Goal: Task Accomplishment & Management: Use online tool/utility

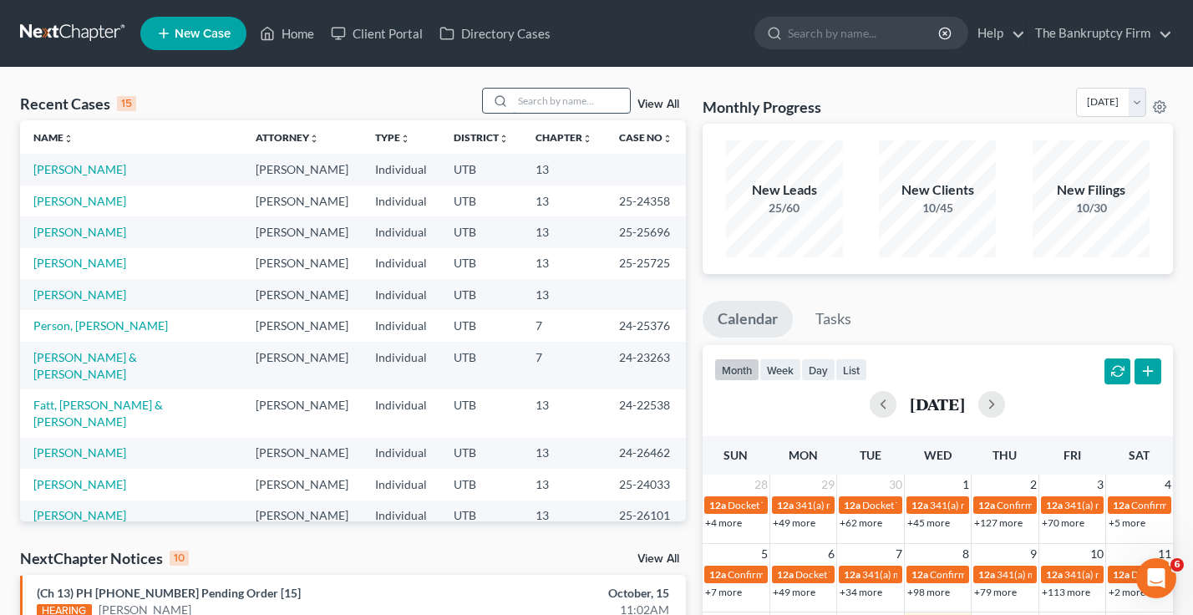
click at [556, 103] on input "search" at bounding box center [571, 101] width 117 height 24
type input "[PERSON_NAME]"
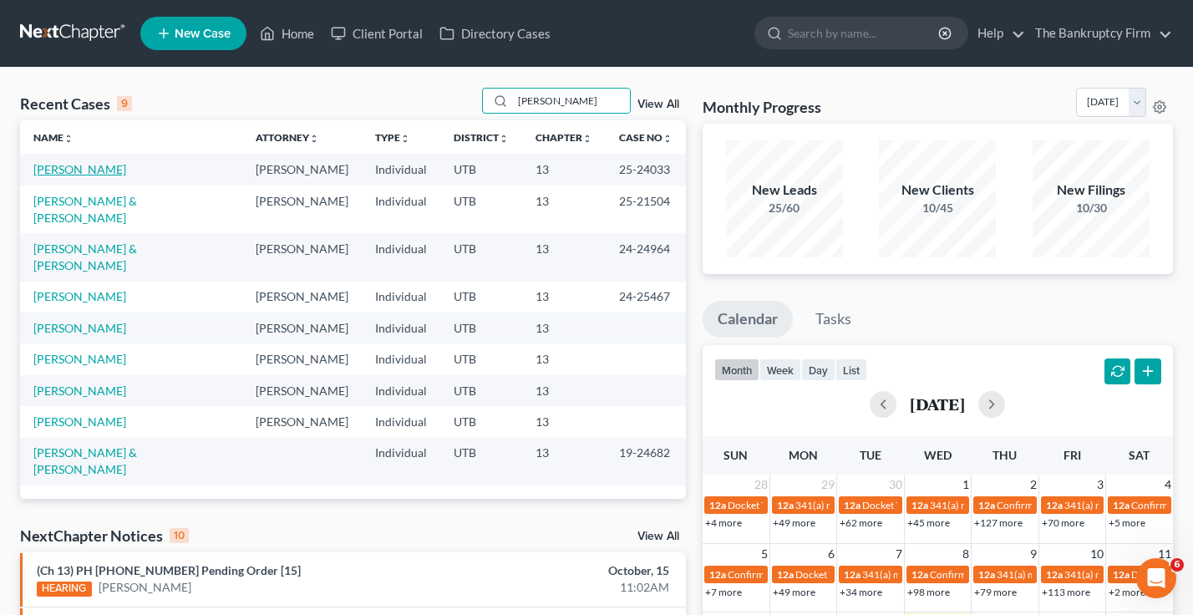
click at [67, 175] on link "[PERSON_NAME]" at bounding box center [79, 169] width 93 height 14
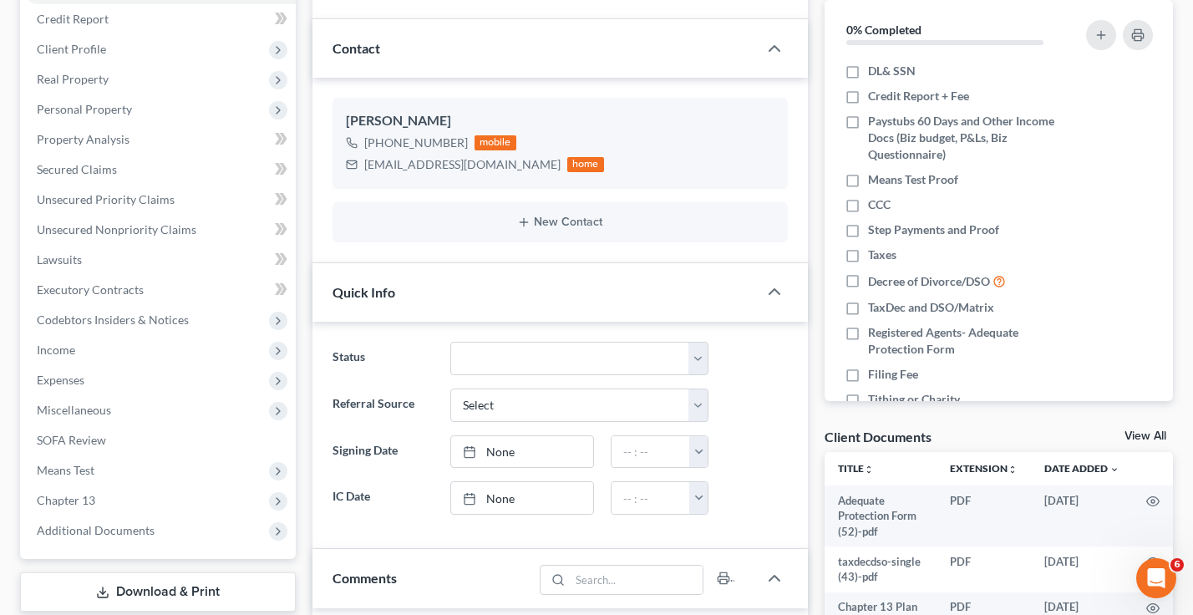
scroll to position [501, 0]
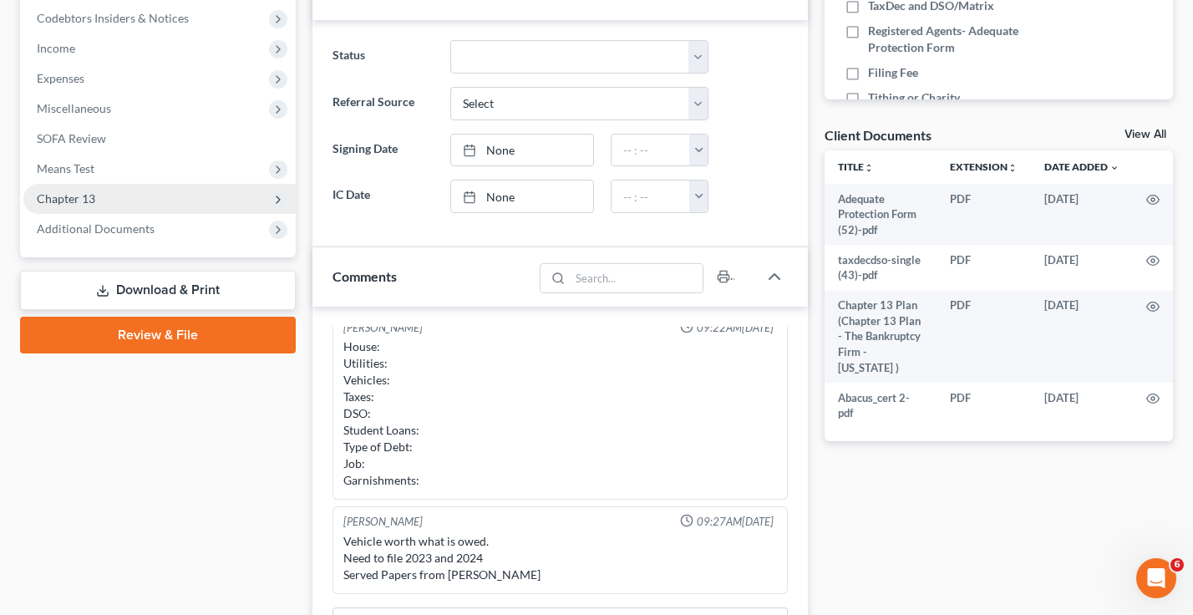
click at [90, 202] on span "Chapter 13" at bounding box center [66, 198] width 58 height 14
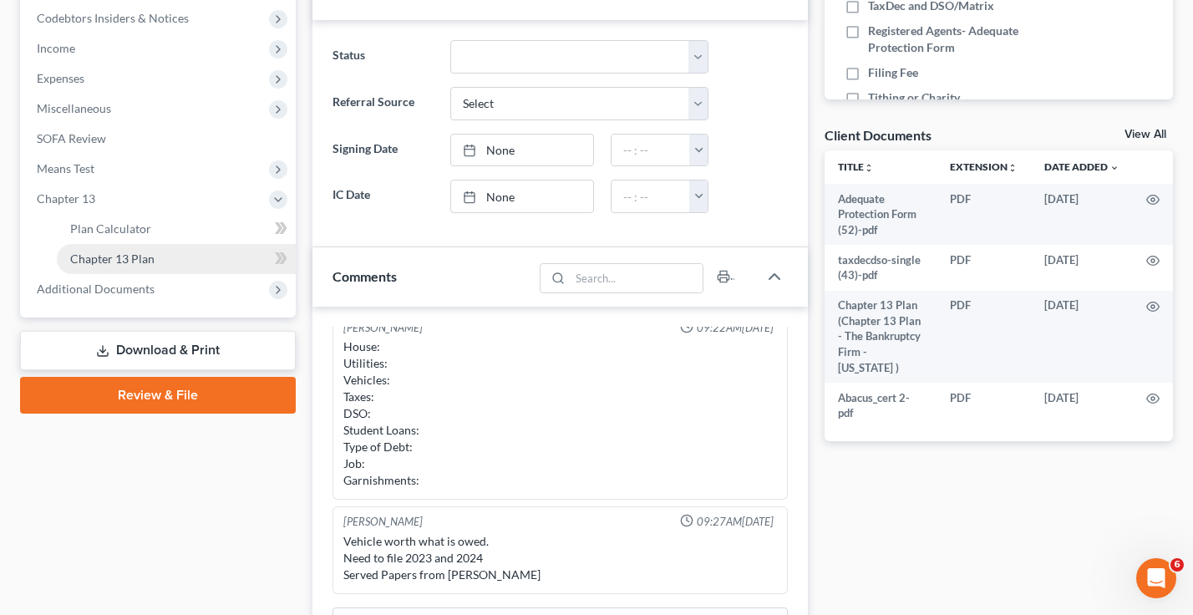
click at [186, 258] on link "Chapter 13 Plan" at bounding box center [176, 259] width 239 height 30
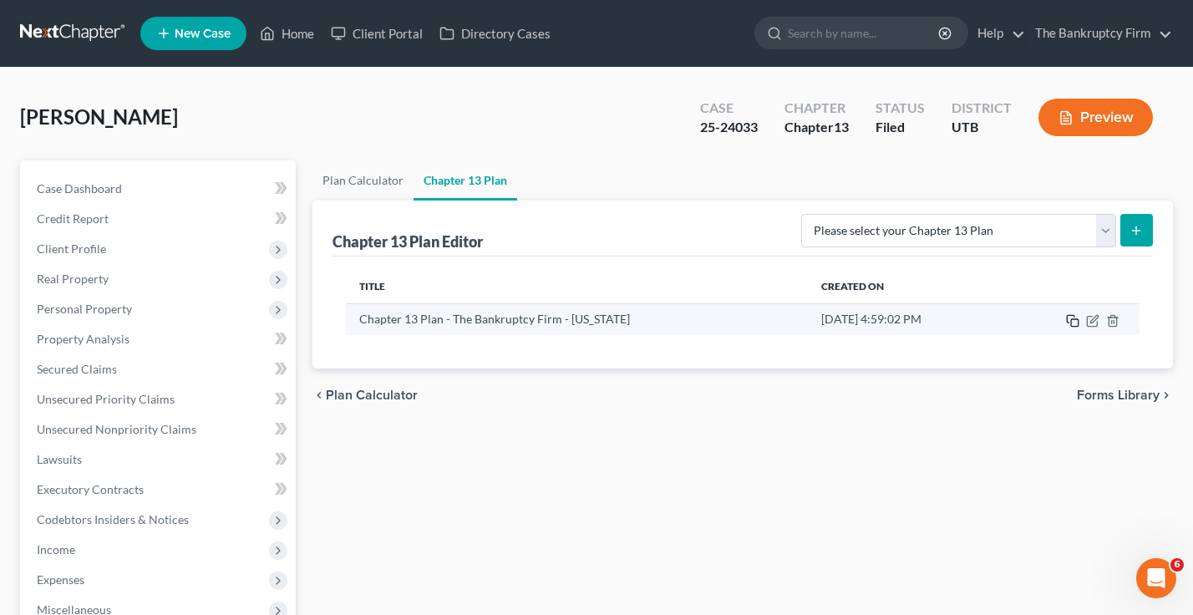
click at [1068, 317] on icon "button" at bounding box center [1071, 319] width 8 height 8
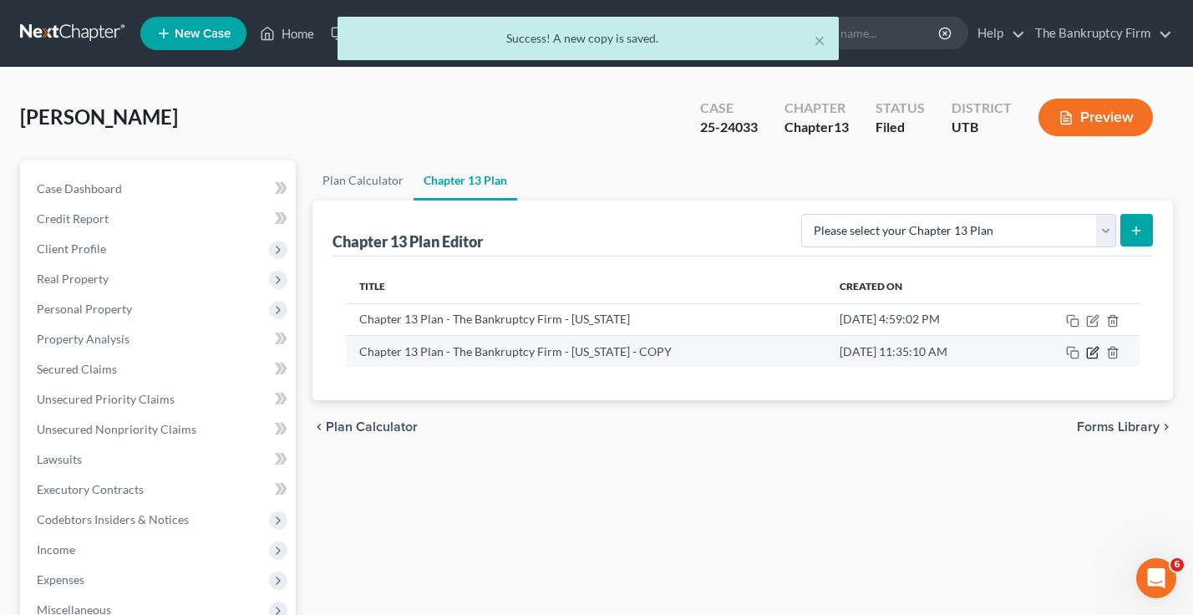
click at [1091, 348] on icon "button" at bounding box center [1092, 353] width 10 height 10
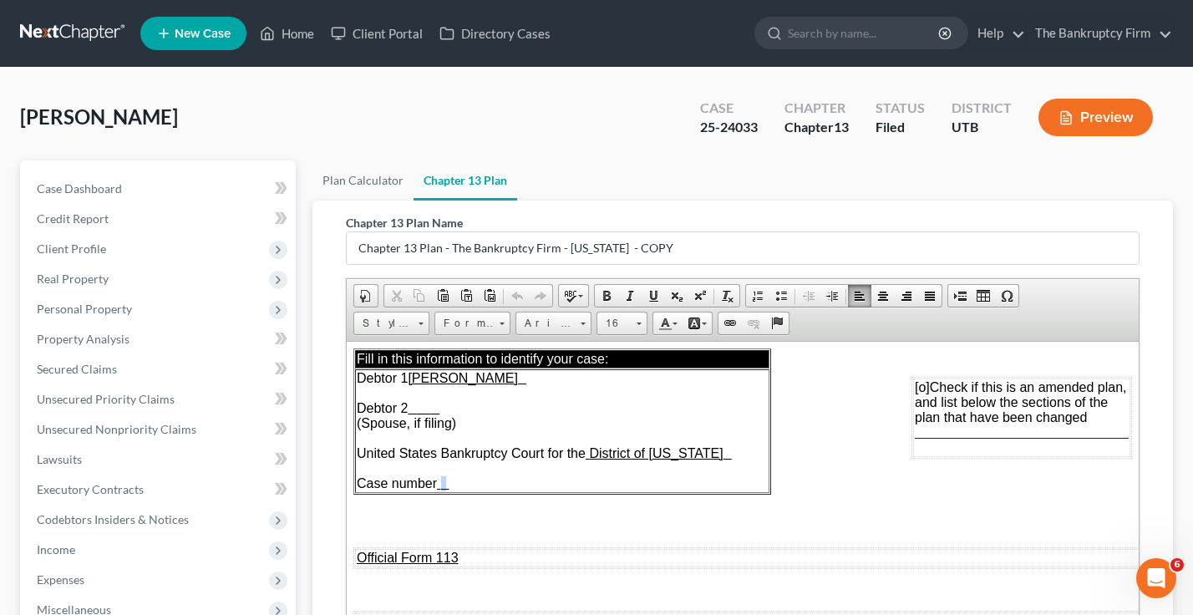
click at [449, 484] on u at bounding box center [445, 484] width 8 height 12
click at [915, 389] on span "[o]" at bounding box center [922, 386] width 15 height 14
drag, startPoint x: 924, startPoint y: 431, endPoint x: 941, endPoint y: 434, distance: 17.9
click at [941, 434] on span "________________________________" at bounding box center [1022, 431] width 214 height 14
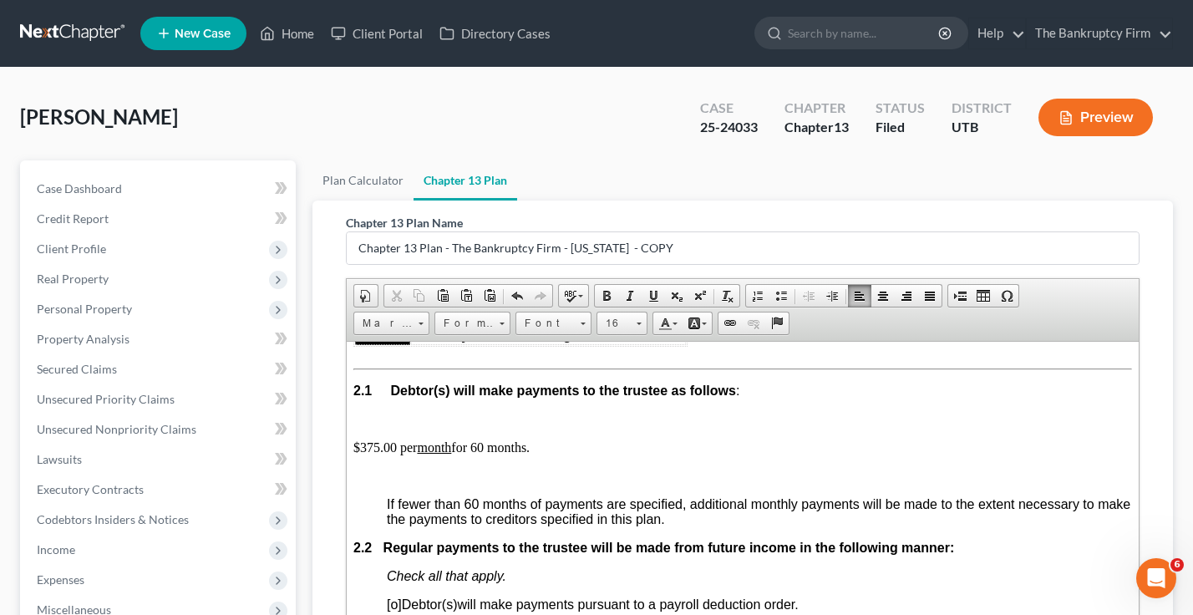
scroll to position [1002, 0]
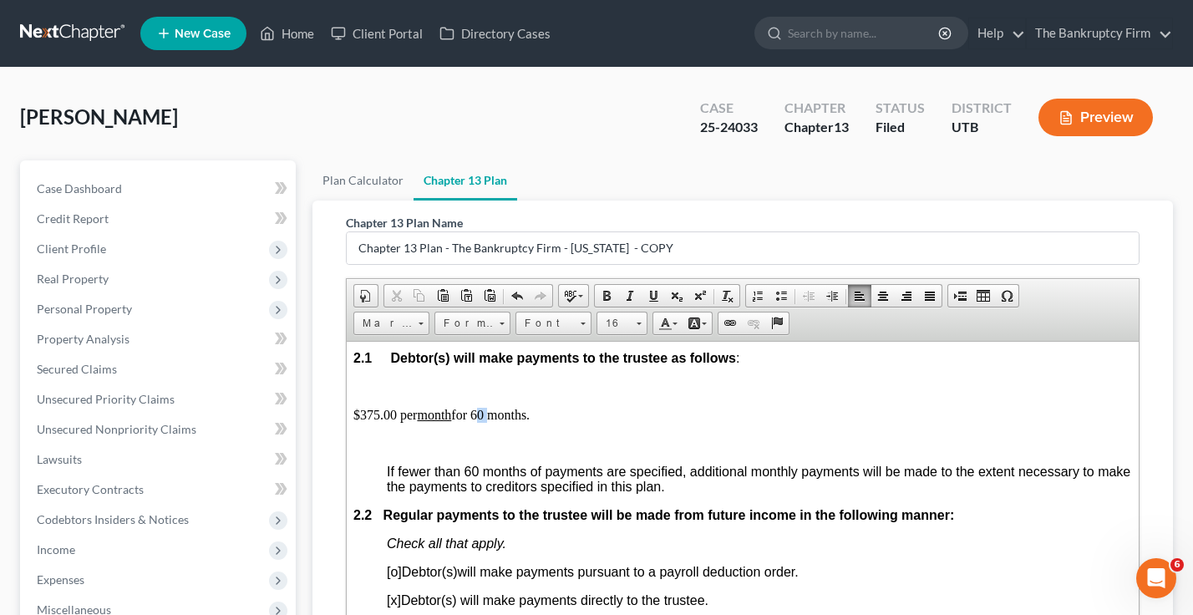
drag, startPoint x: 488, startPoint y: 412, endPoint x: 470, endPoint y: 413, distance: 17.6
click at [474, 415] on p "$375.00 per month for 60 months." at bounding box center [742, 414] width 779 height 15
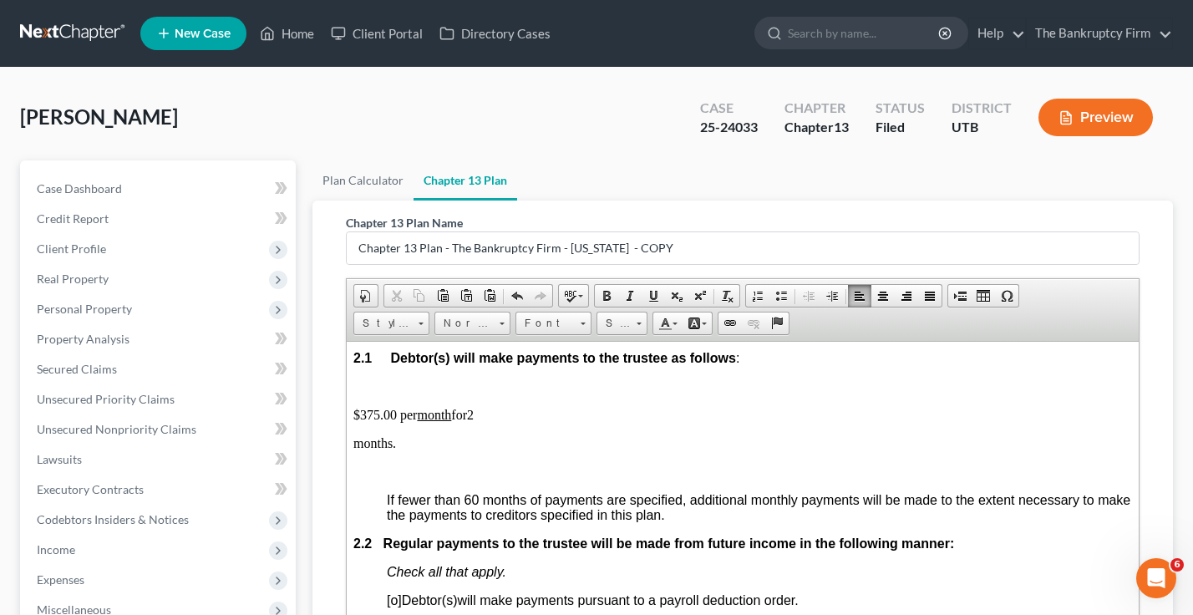
click at [474, 416] on p "$375.00 per month for2" at bounding box center [742, 414] width 779 height 15
click at [496, 416] on p "$375.00 per month for 2" at bounding box center [742, 414] width 779 height 15
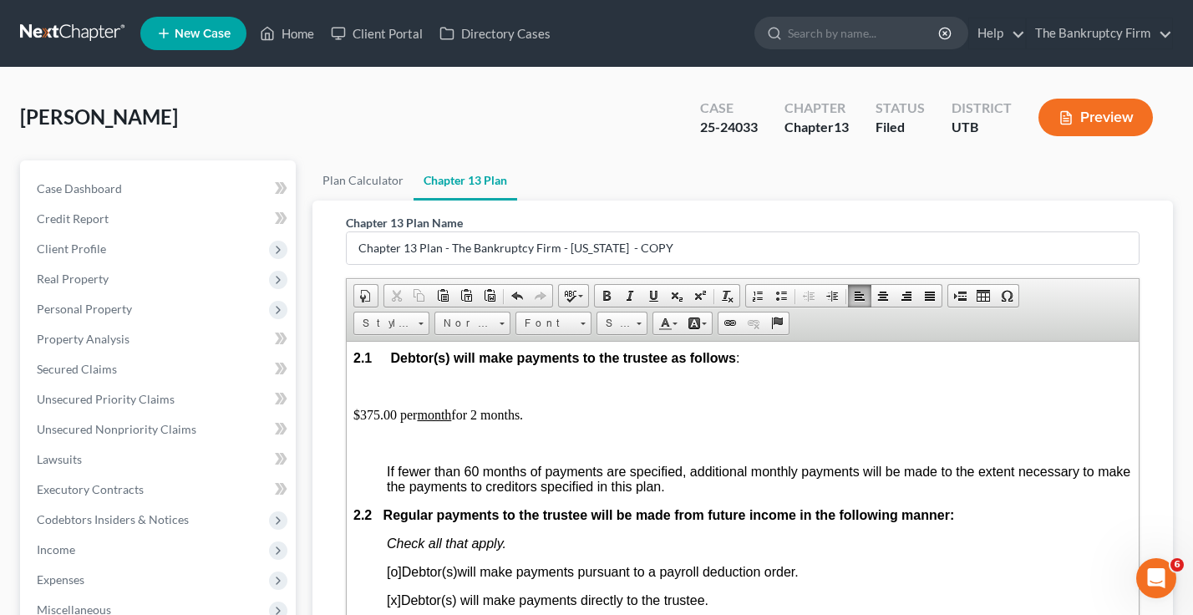
click at [536, 416] on p "$375.00 per month for 2 months." at bounding box center [742, 414] width 779 height 15
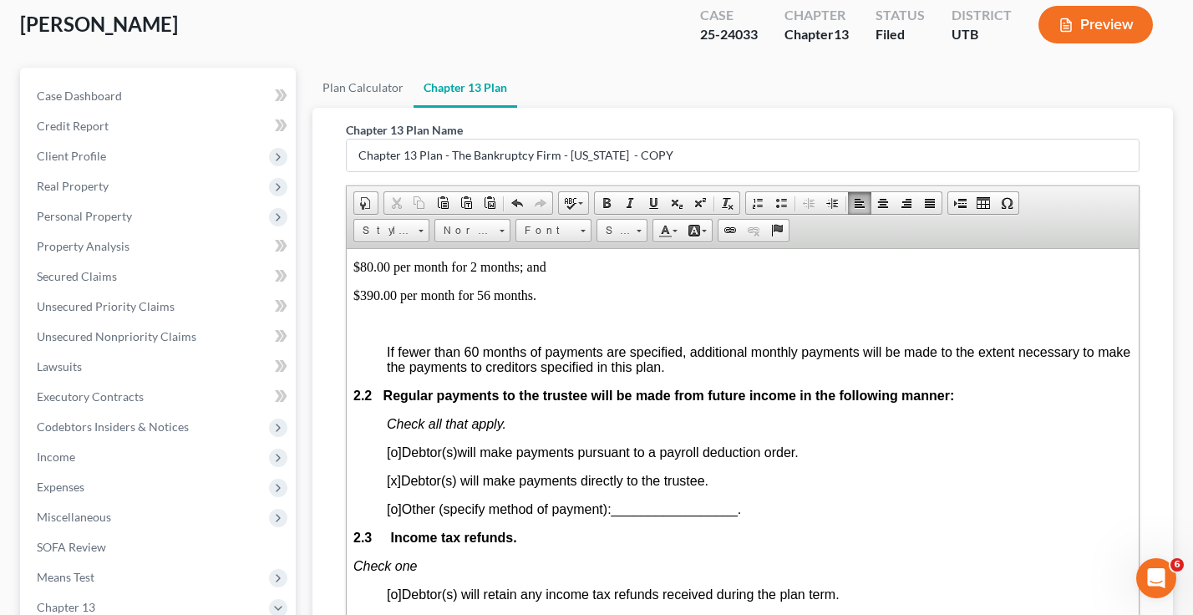
scroll to position [363, 0]
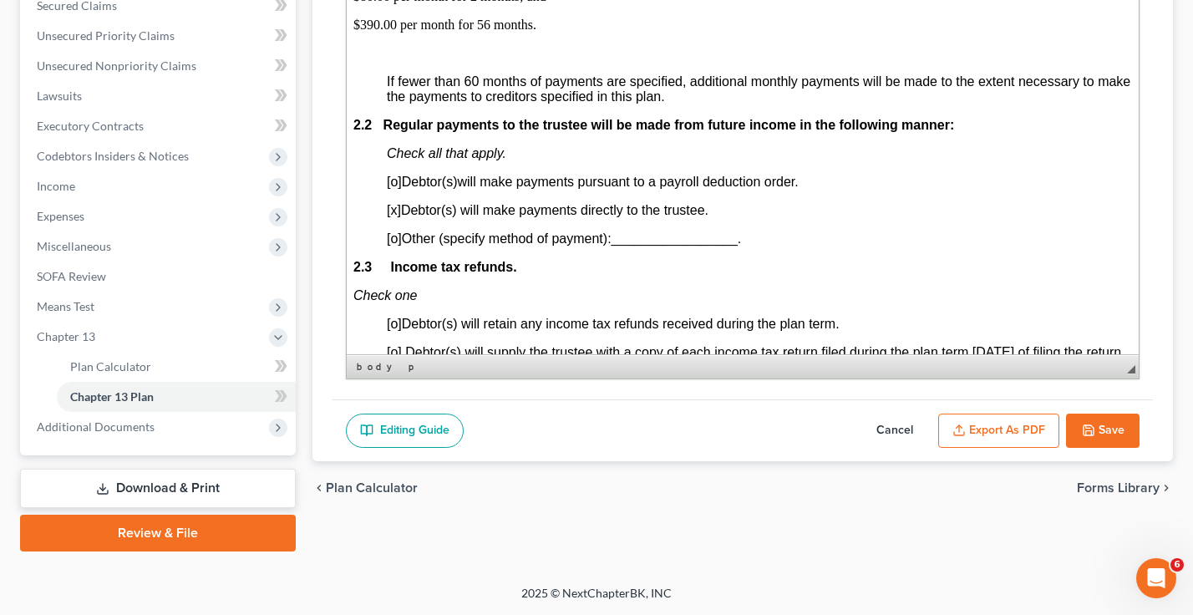
click at [992, 428] on button "Export as PDF" at bounding box center [998, 430] width 121 height 35
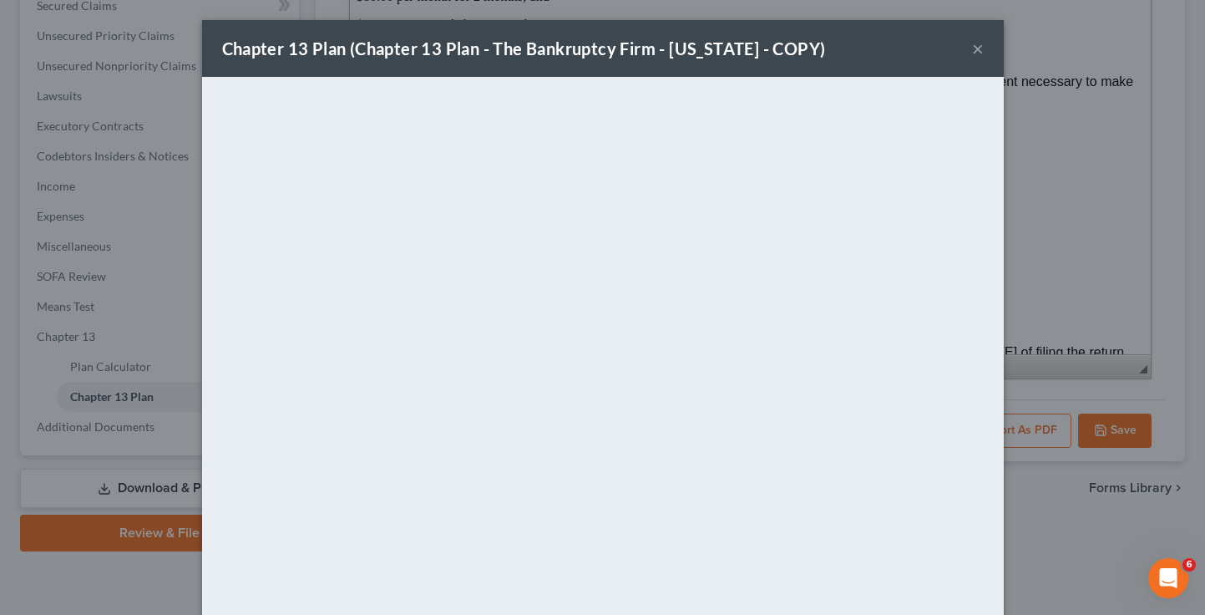
click at [1128, 143] on div "Chapter 13 Plan (Chapter 13 Plan - The Bankruptcy Firm - [US_STATE] - COPY) × <…" at bounding box center [602, 307] width 1205 height 615
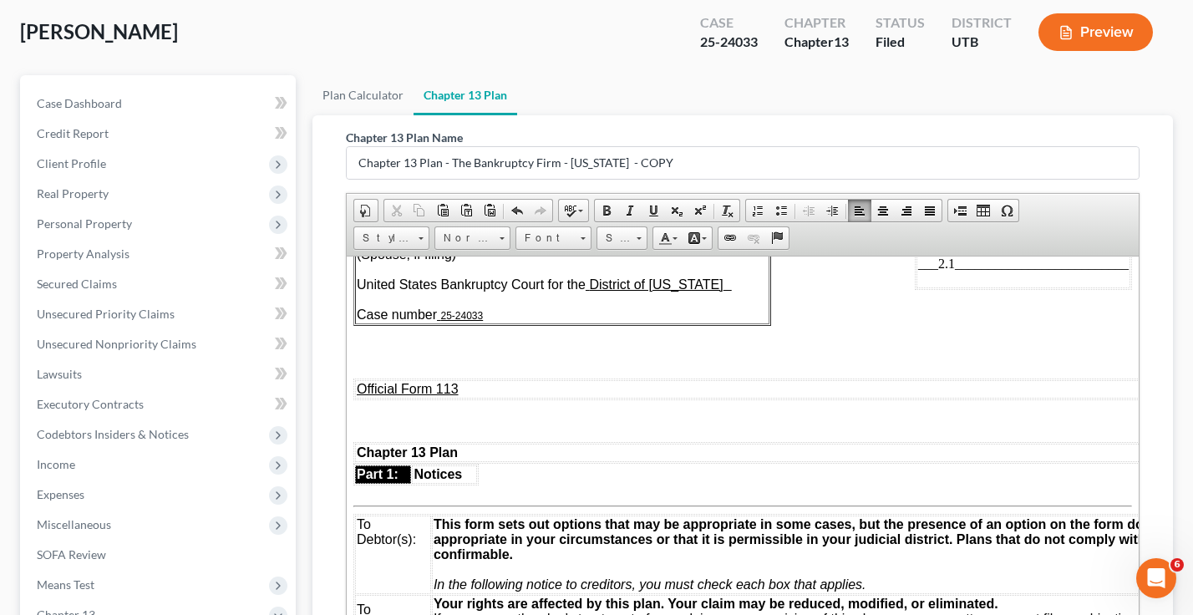
scroll to position [0, 0]
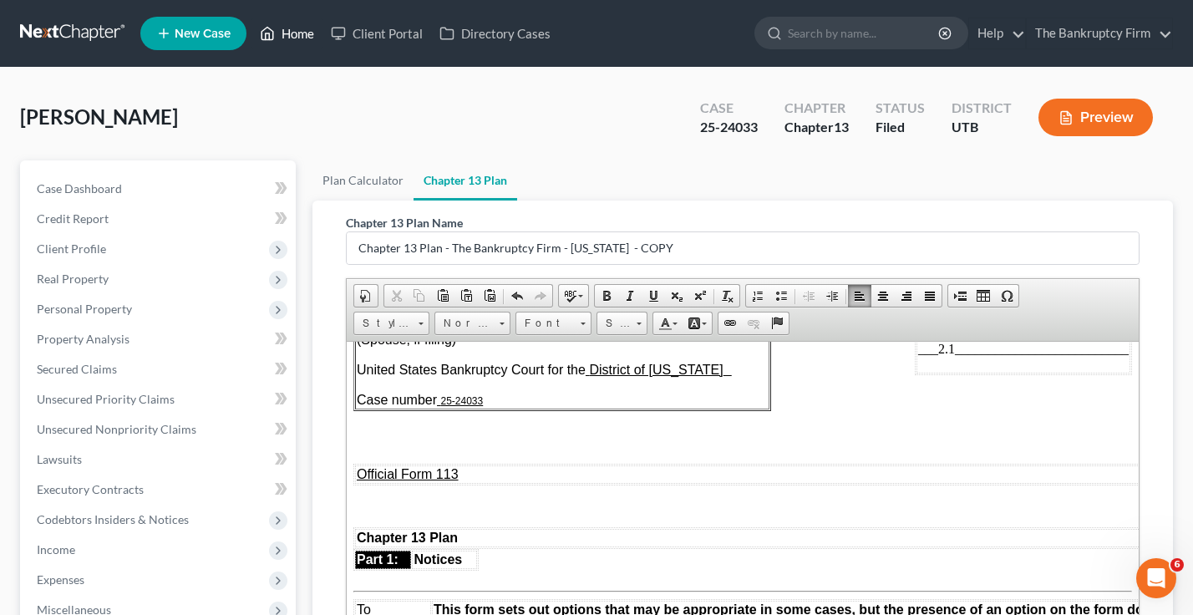
click at [291, 33] on link "Home" at bounding box center [286, 33] width 71 height 30
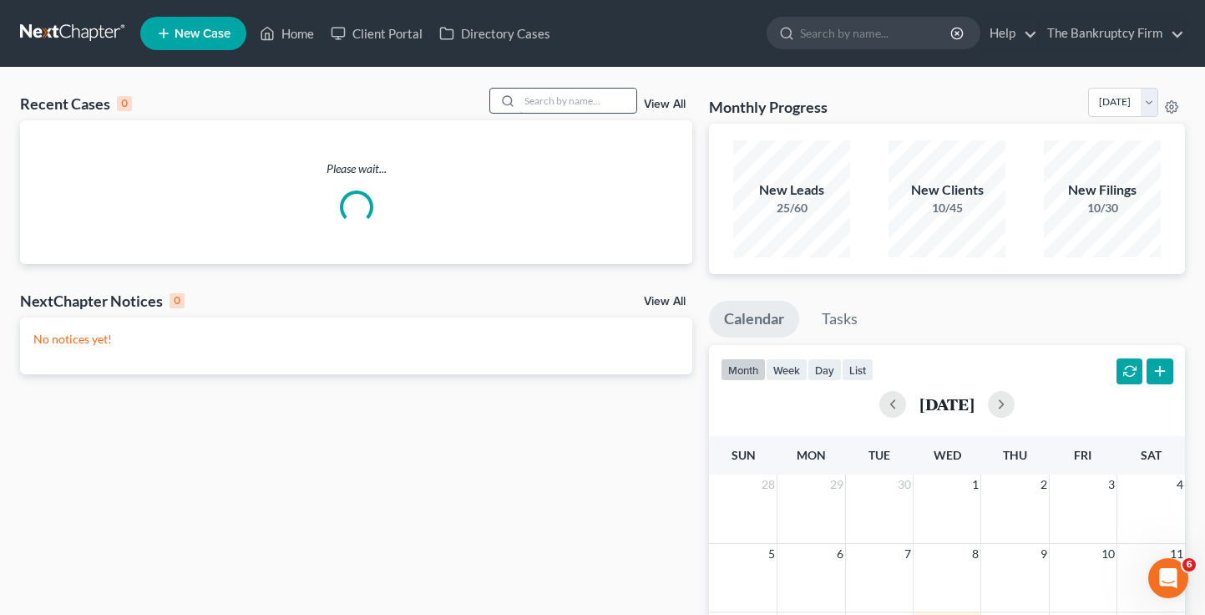
click at [530, 106] on input "search" at bounding box center [578, 101] width 117 height 24
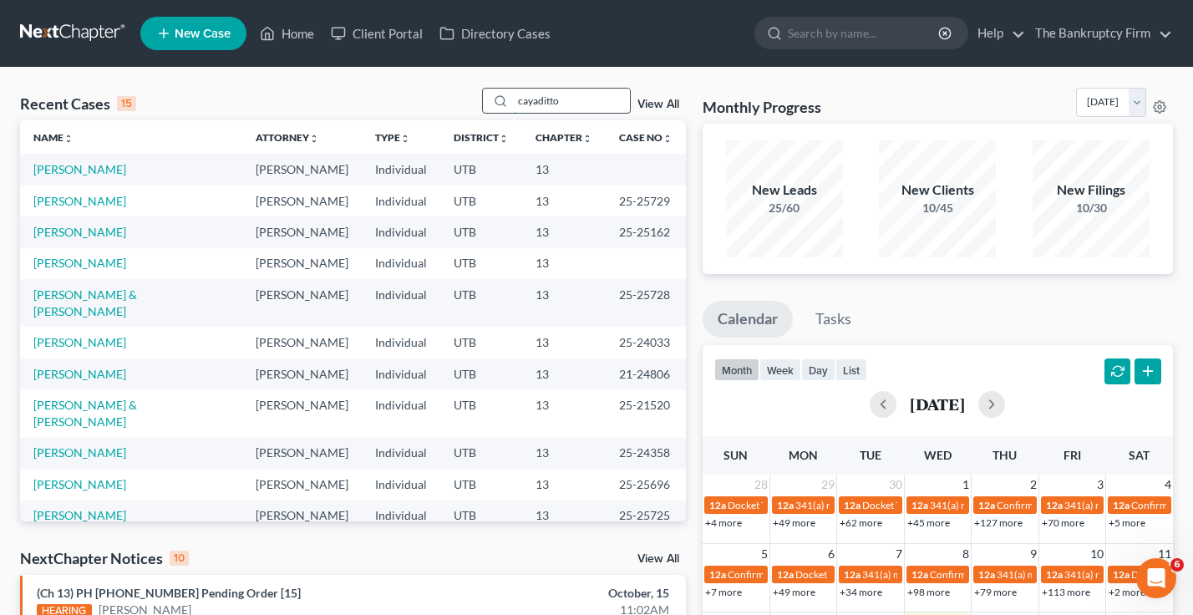
type input "cayaditto"
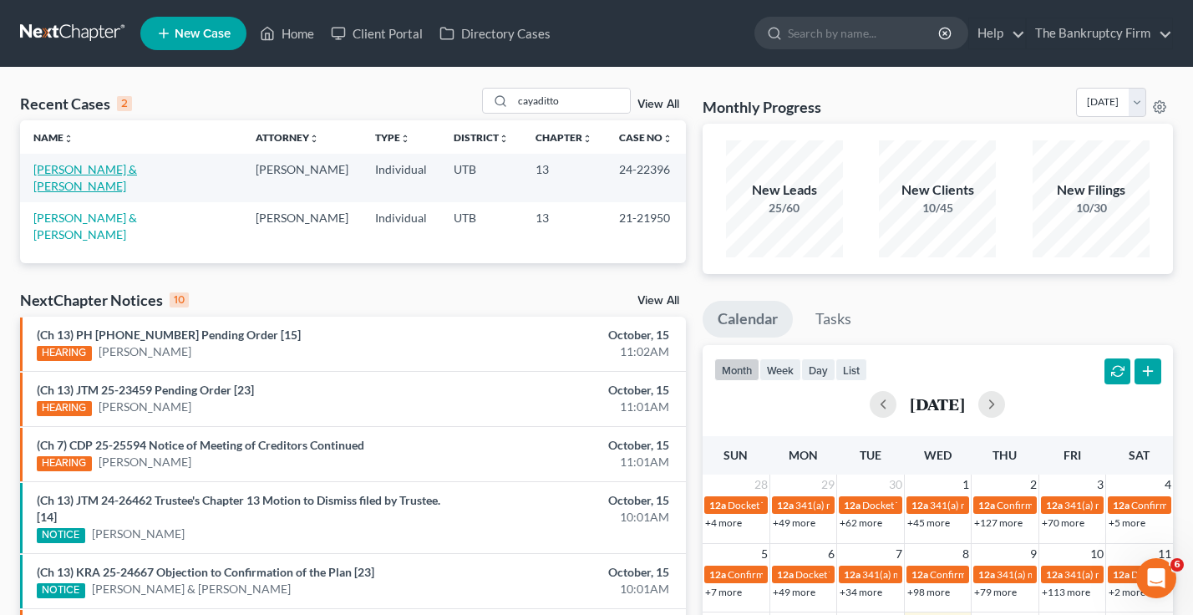
click at [80, 165] on link "[PERSON_NAME] & [PERSON_NAME]" at bounding box center [85, 177] width 104 height 31
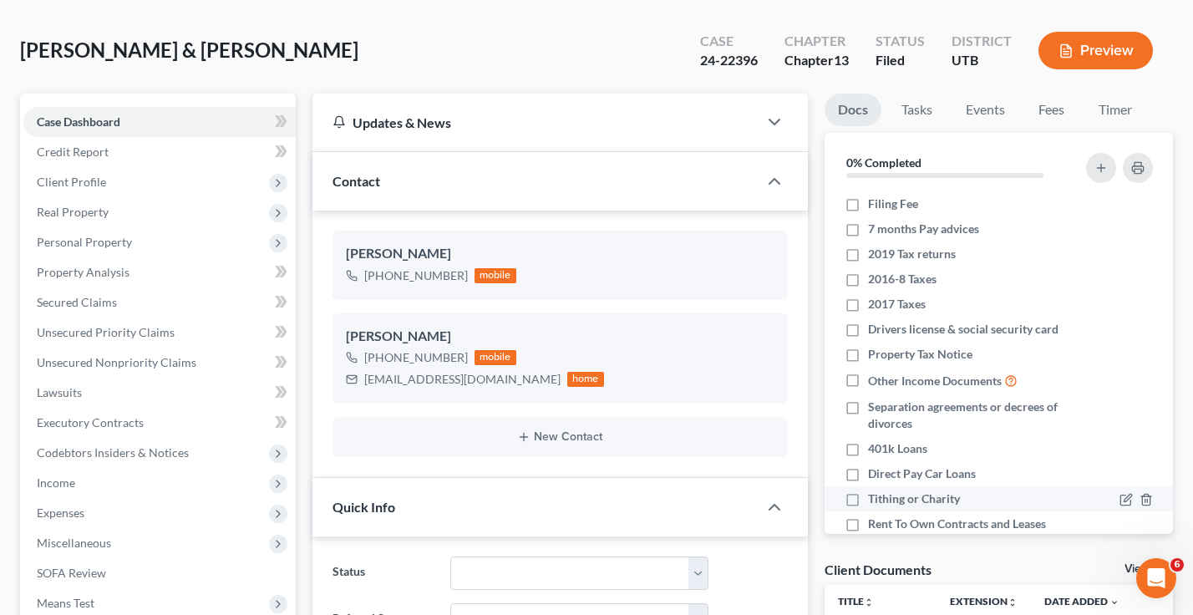
scroll to position [167, 0]
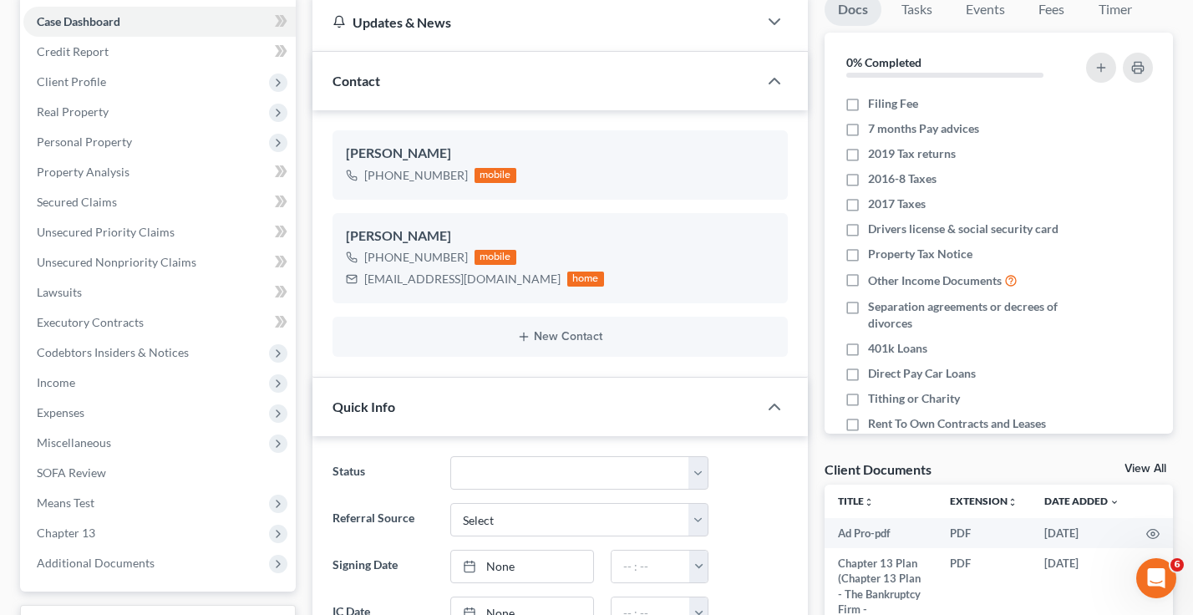
click at [1142, 470] on link "View All" at bounding box center [1145, 469] width 42 height 12
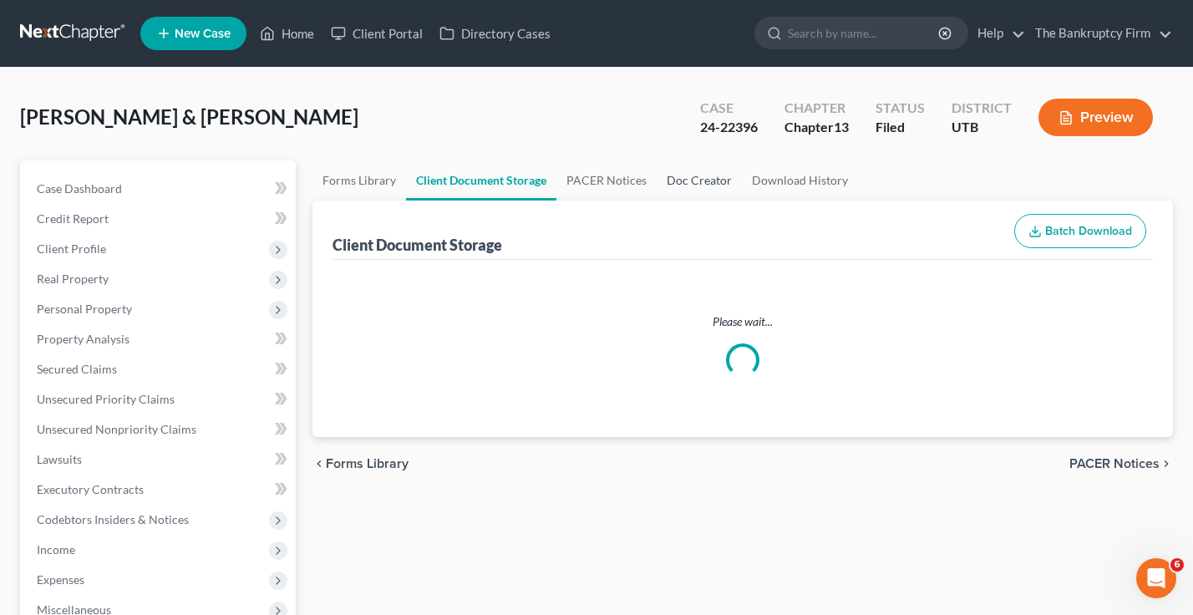
select select "30"
select select "26"
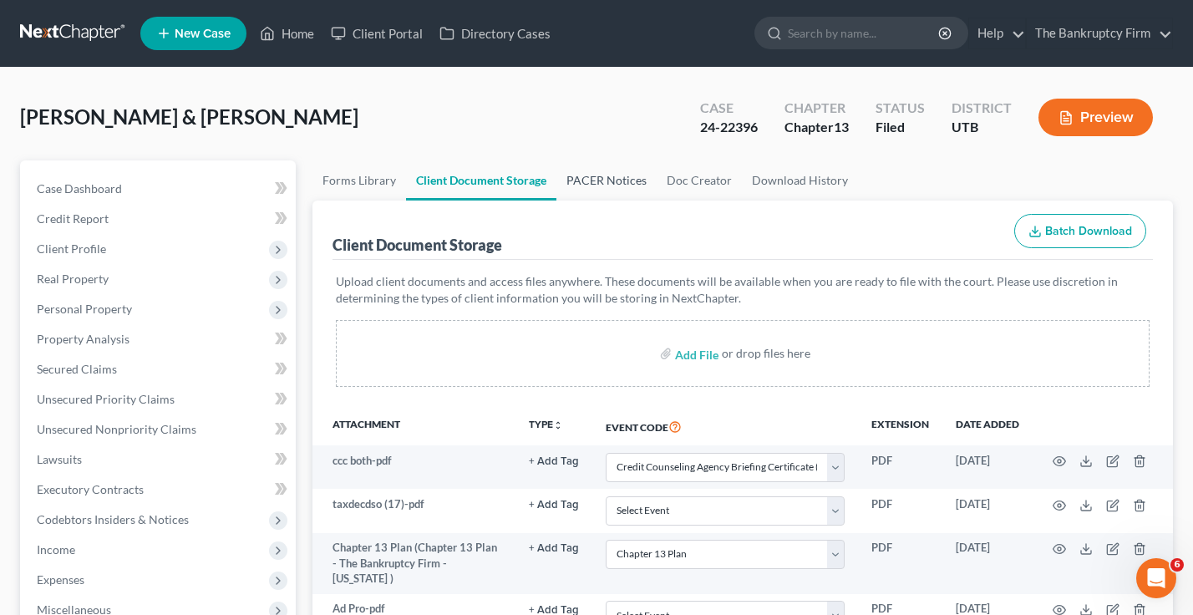
click at [596, 192] on link "PACER Notices" at bounding box center [606, 180] width 100 height 40
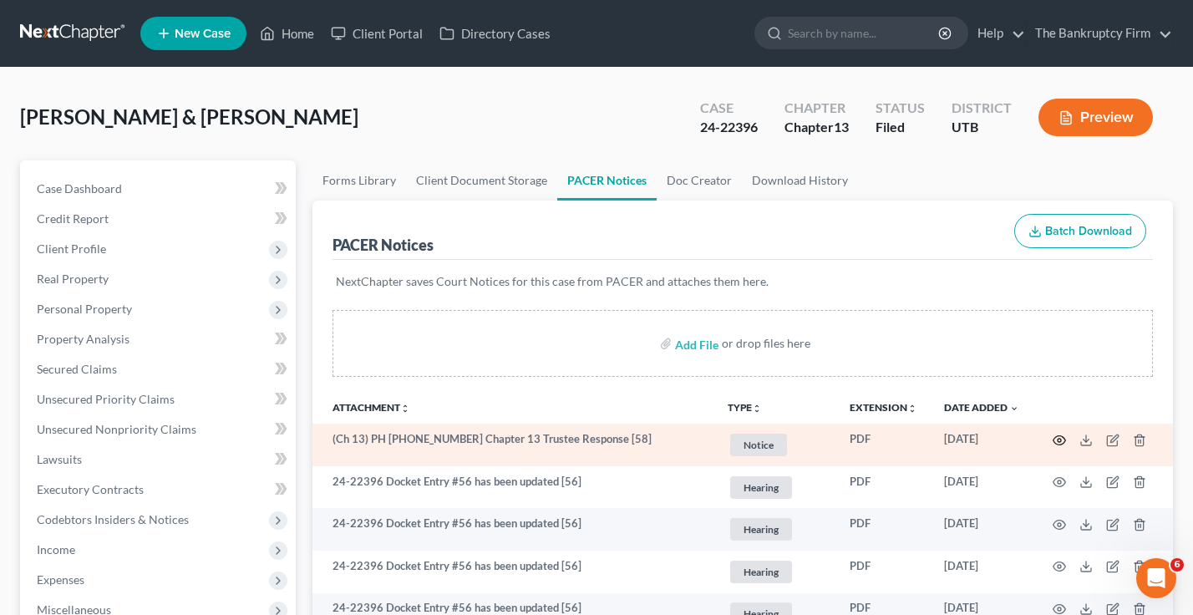
click at [1054, 436] on icon "button" at bounding box center [1059, 440] width 13 height 13
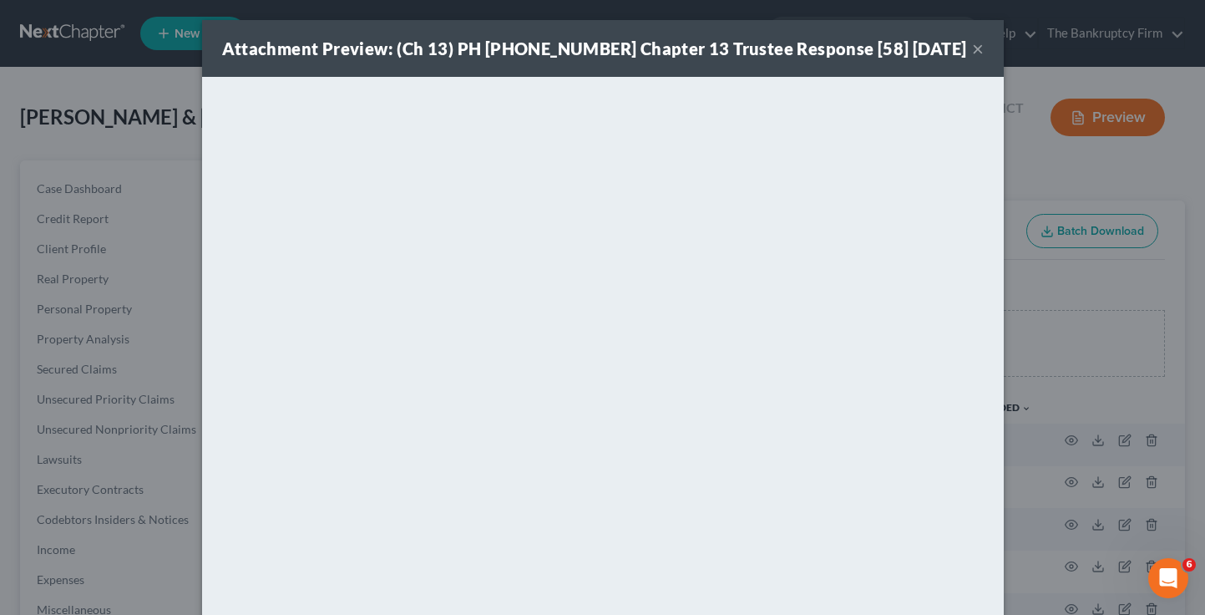
click at [17, 98] on div "Attachment Preview: (Ch 13) PH [PHONE_NUMBER] Chapter 13 Trustee Response [58] …" at bounding box center [602, 307] width 1205 height 615
